Goal: Task Accomplishment & Management: Use online tool/utility

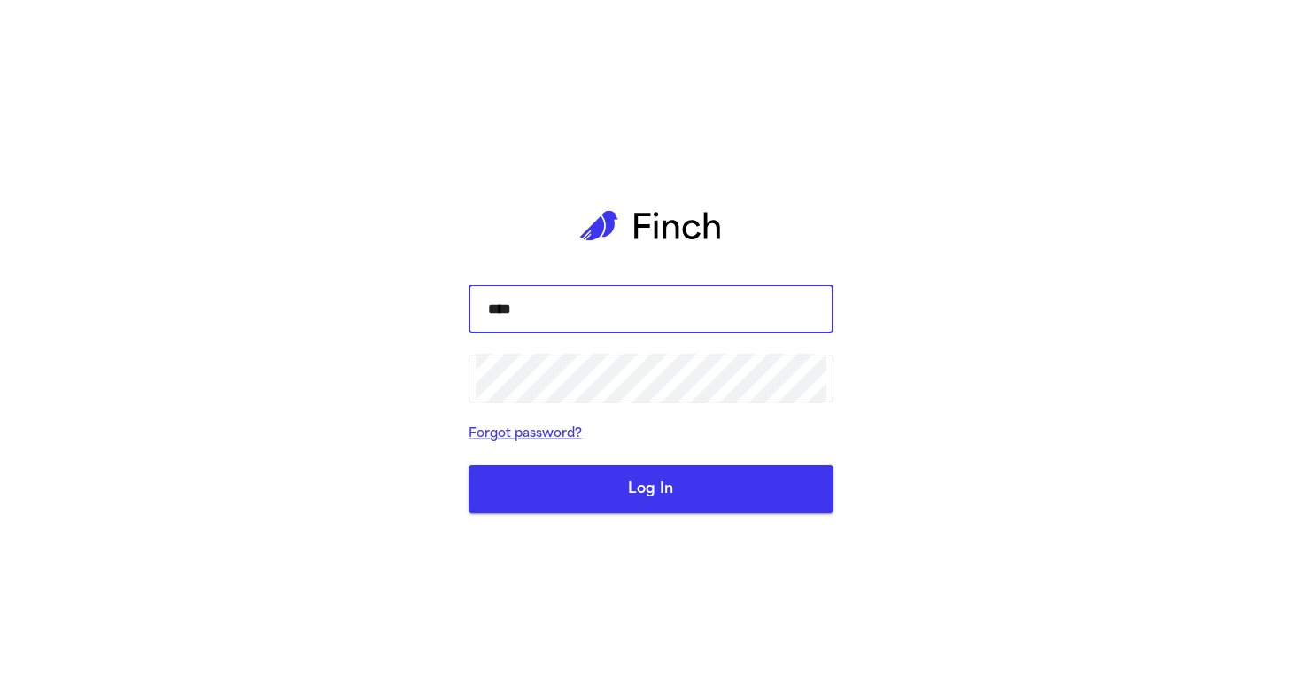
click at [643, 320] on input "****" at bounding box center [651, 309] width 351 height 50
type input "**********"
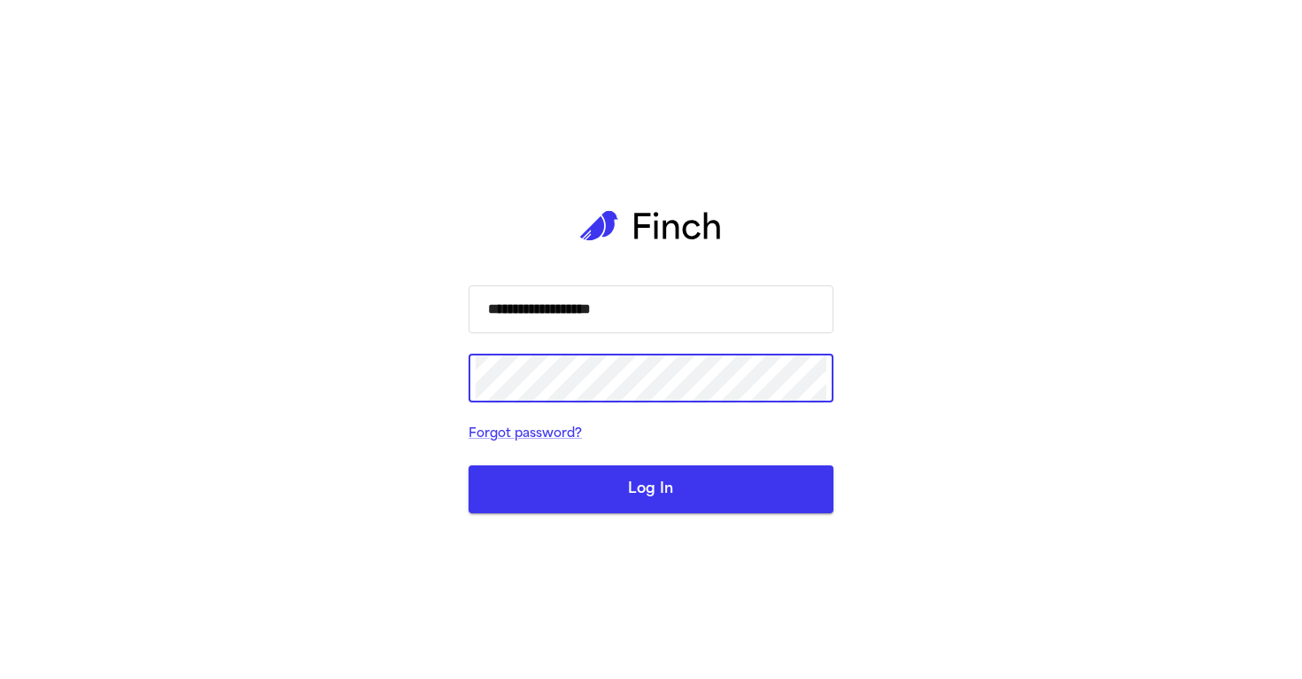
click at [469, 465] on button "Log In" at bounding box center [651, 489] width 365 height 48
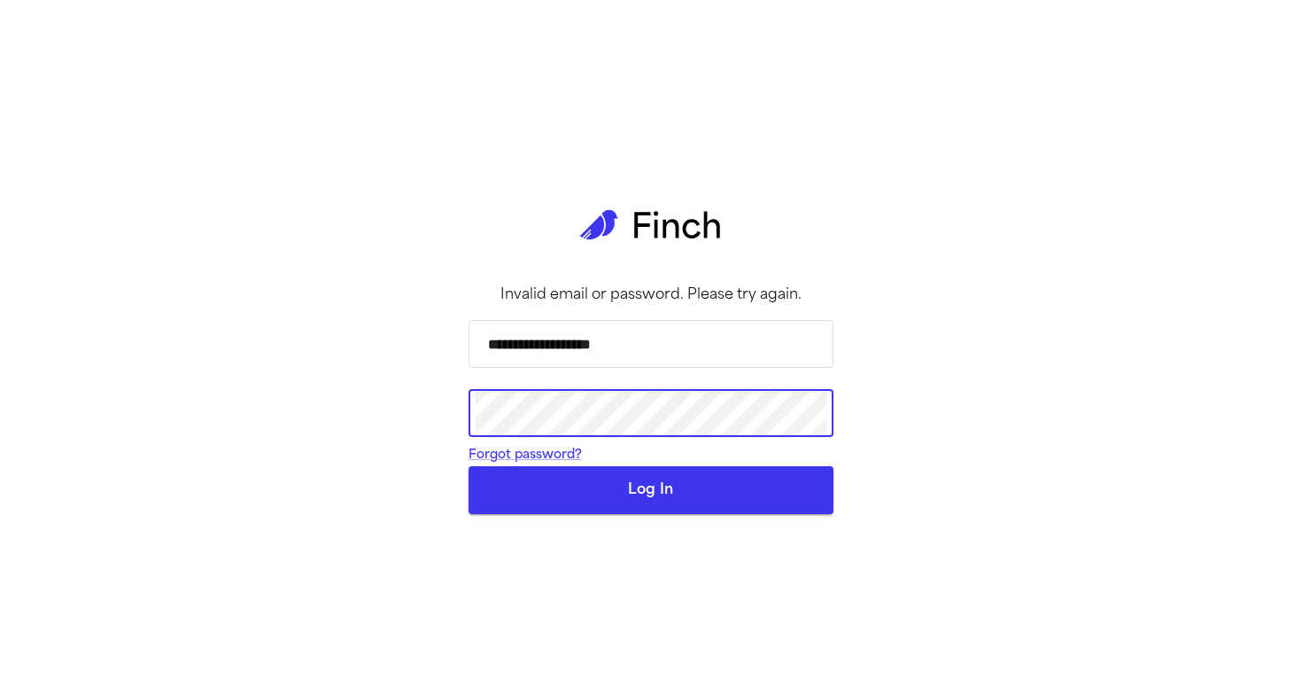
click at [469, 466] on button "Log In" at bounding box center [651, 490] width 365 height 48
